Goal: Task Accomplishment & Management: Use online tool/utility

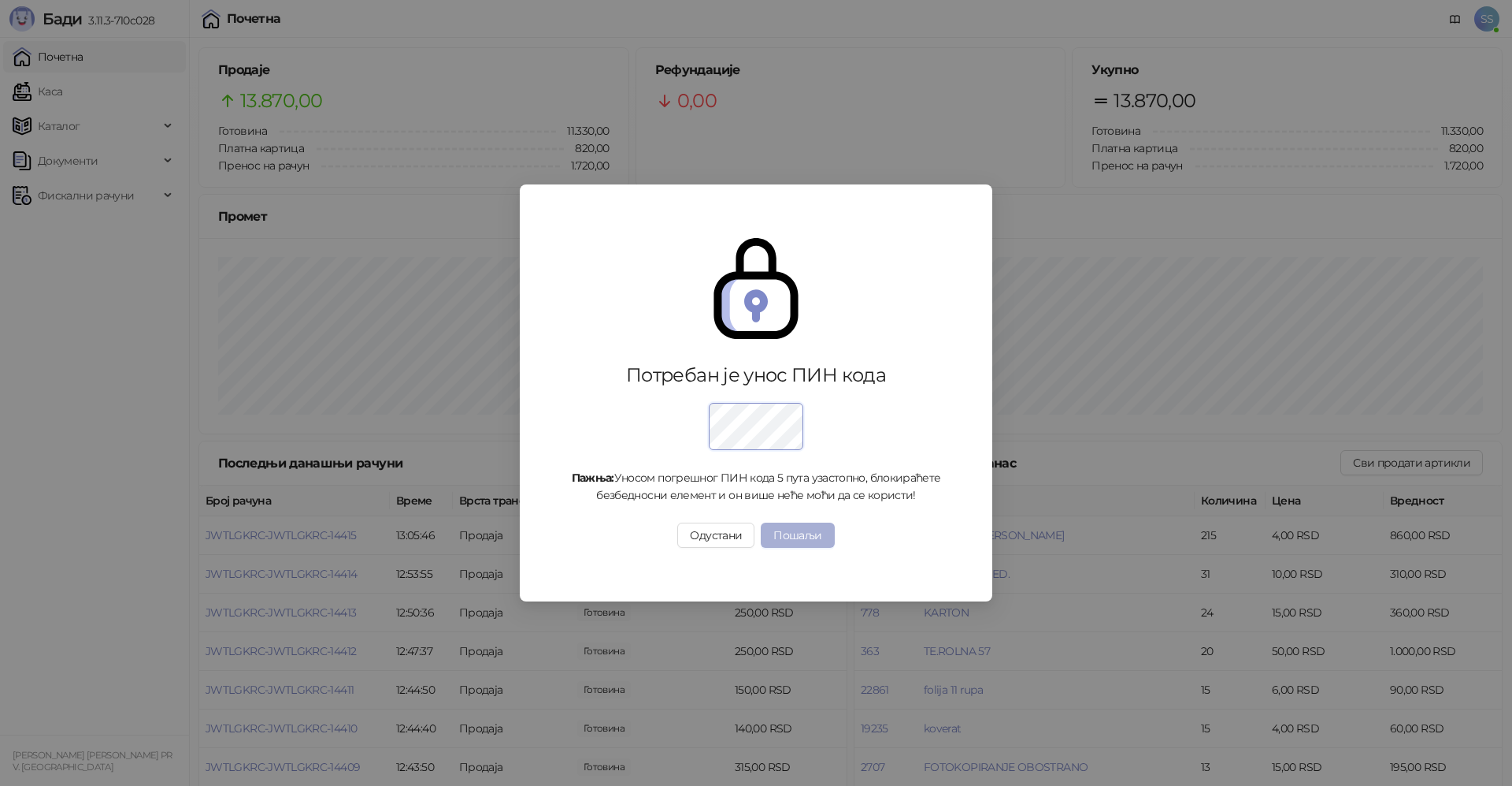
click at [779, 533] on button "Пошаљи" at bounding box center [797, 535] width 74 height 25
